Goal: Check status: Check status

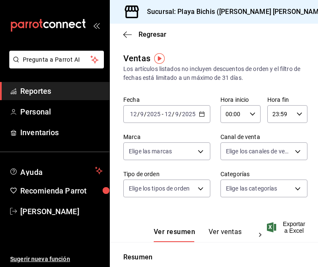
click at [200, 115] on icon "button" at bounding box center [202, 114] width 6 height 6
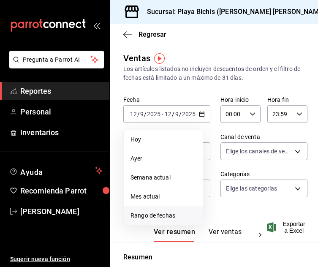
click at [171, 212] on span "Rango de fechas" at bounding box center [163, 215] width 65 height 9
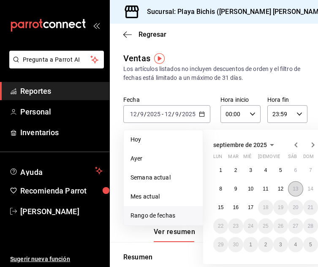
click at [293, 190] on abbr "13" at bounding box center [295, 189] width 5 height 6
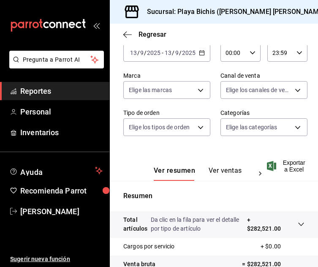
scroll to position [60, 0]
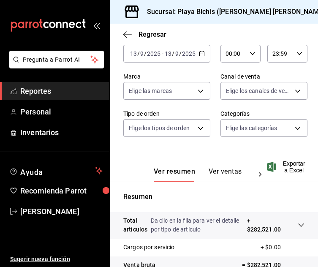
click at [200, 53] on \(Stroke\) "button" at bounding box center [202, 53] width 5 height 0
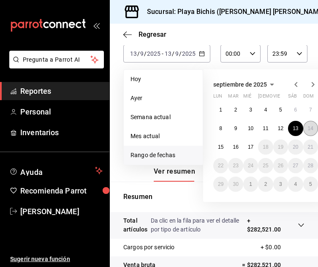
click at [309, 130] on abbr "14" at bounding box center [310, 128] width 5 height 6
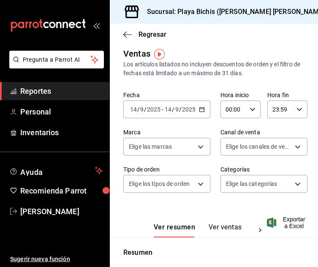
scroll to position [4, 0]
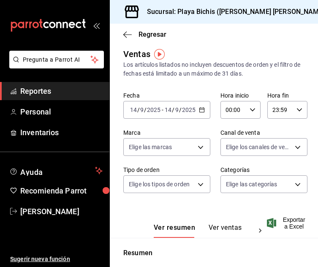
click at [199, 109] on icon "button" at bounding box center [202, 110] width 6 height 6
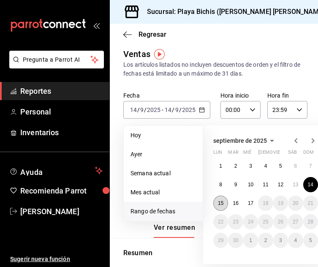
click at [220, 199] on button "15" at bounding box center [220, 203] width 15 height 15
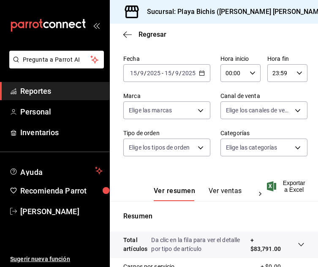
scroll to position [39, 0]
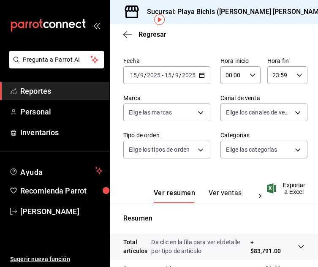
click at [200, 74] on icon "button" at bounding box center [202, 75] width 6 height 6
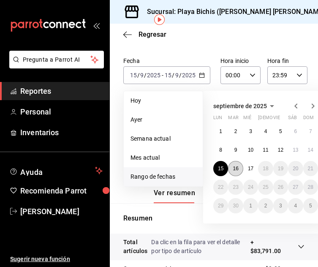
click at [238, 169] on abbr "16" at bounding box center [235, 169] width 5 height 6
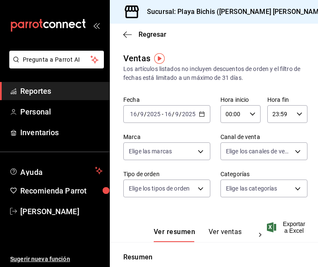
click at [199, 113] on icon "button" at bounding box center [202, 114] width 6 height 6
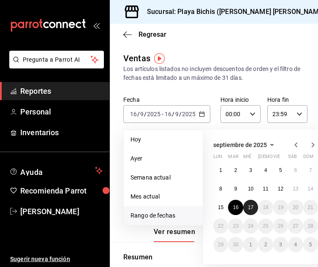
click at [249, 205] on abbr "17" at bounding box center [250, 207] width 5 height 6
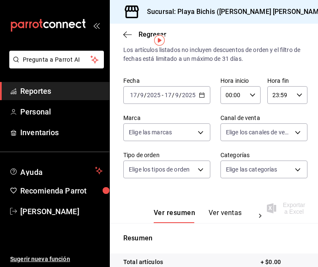
scroll to position [15, 0]
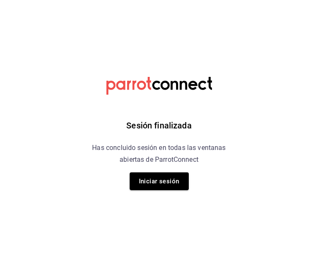
click at [163, 170] on div "Sesión finalizada Has concluido sesión en todas las ventanas abiertas de Parrot…" at bounding box center [158, 133] width 213 height 267
click at [164, 180] on button "Iniciar sesión" at bounding box center [159, 181] width 59 height 18
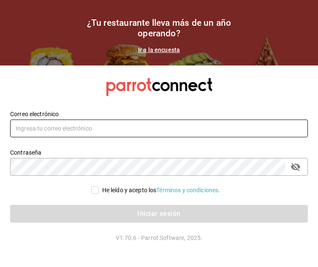
click at [51, 130] on input "text" at bounding box center [159, 129] width 298 height 18
type input "[PERSON_NAME][EMAIL_ADDRESS][DOMAIN_NAME]"
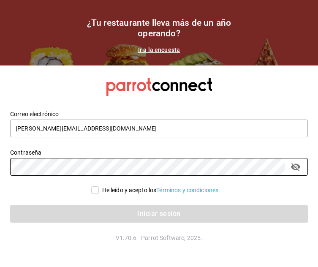
click at [93, 190] on input "He leído y acepto los Términos y condiciones." at bounding box center [95, 190] width 8 height 8
checkbox input "true"
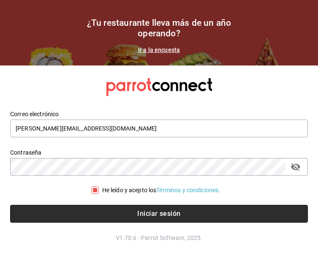
click at [156, 220] on button "Iniciar sesión" at bounding box center [159, 214] width 298 height 18
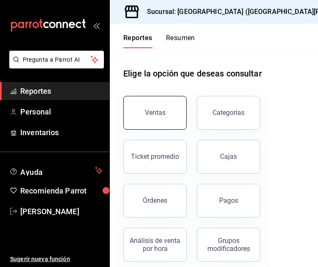
click at [155, 119] on button "Ventas" at bounding box center [154, 113] width 63 height 34
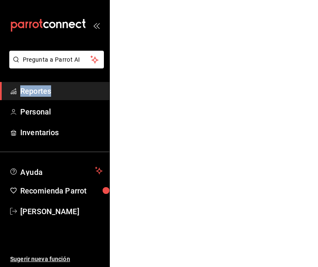
click at [155, 0] on html "Pregunta a Parrot AI Reportes Personal Inventarios Ayuda Recomienda Parrot Benj…" at bounding box center [159, 0] width 318 height 0
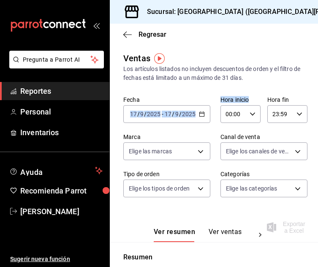
drag, startPoint x: 155, startPoint y: 119, endPoint x: 198, endPoint y: 116, distance: 43.2
click at [200, 116] on \(Stroke\) "button" at bounding box center [201, 114] width 5 height 5
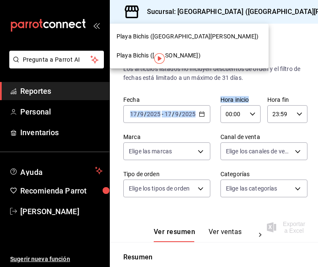
click at [197, 51] on div "Playa Bichis (Gomez Morin)" at bounding box center [189, 55] width 145 height 9
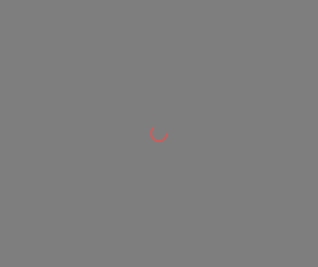
click at [210, 128] on div at bounding box center [159, 133] width 318 height 267
